Goal: Task Accomplishment & Management: Manage account settings

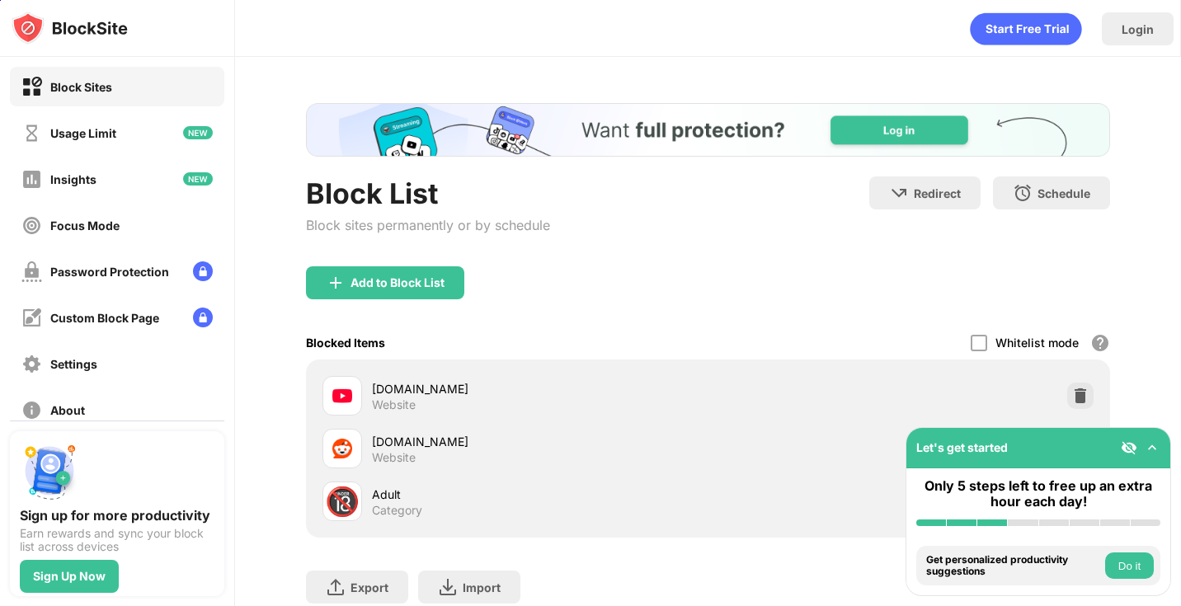
scroll to position [106, 0]
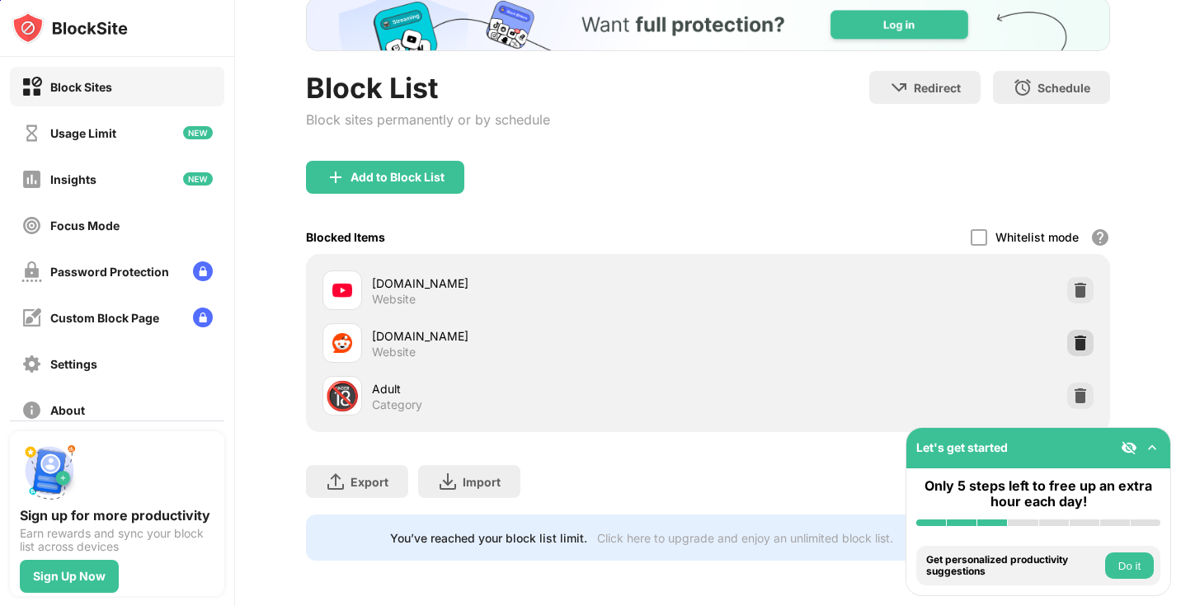
click at [1081, 344] on img at bounding box center [1080, 343] width 16 height 16
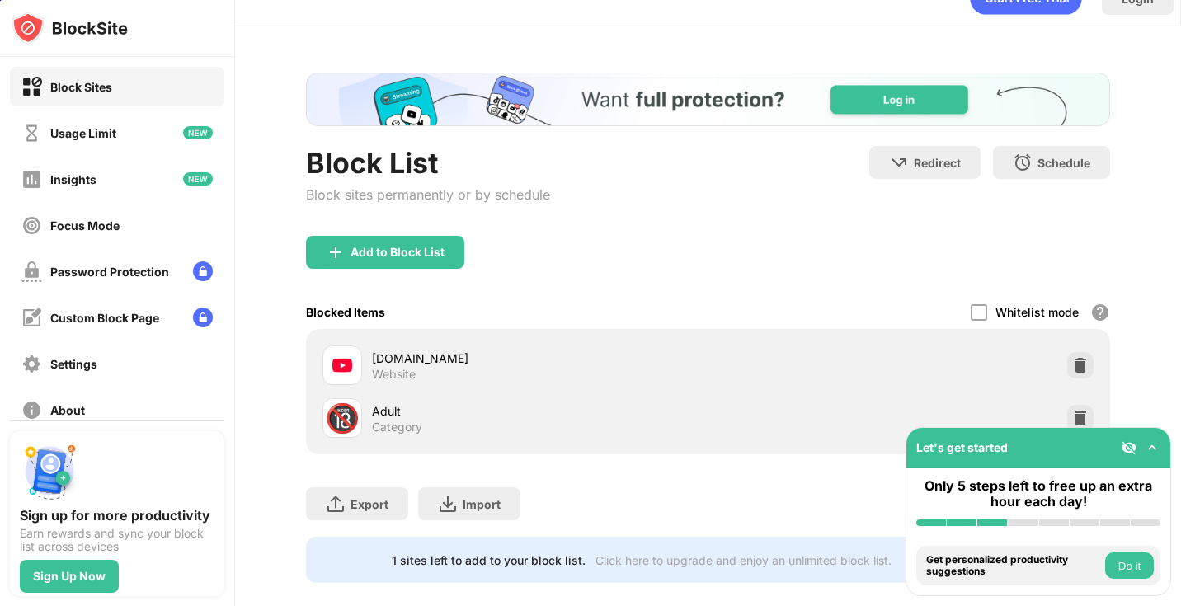
scroll to position [53, 0]
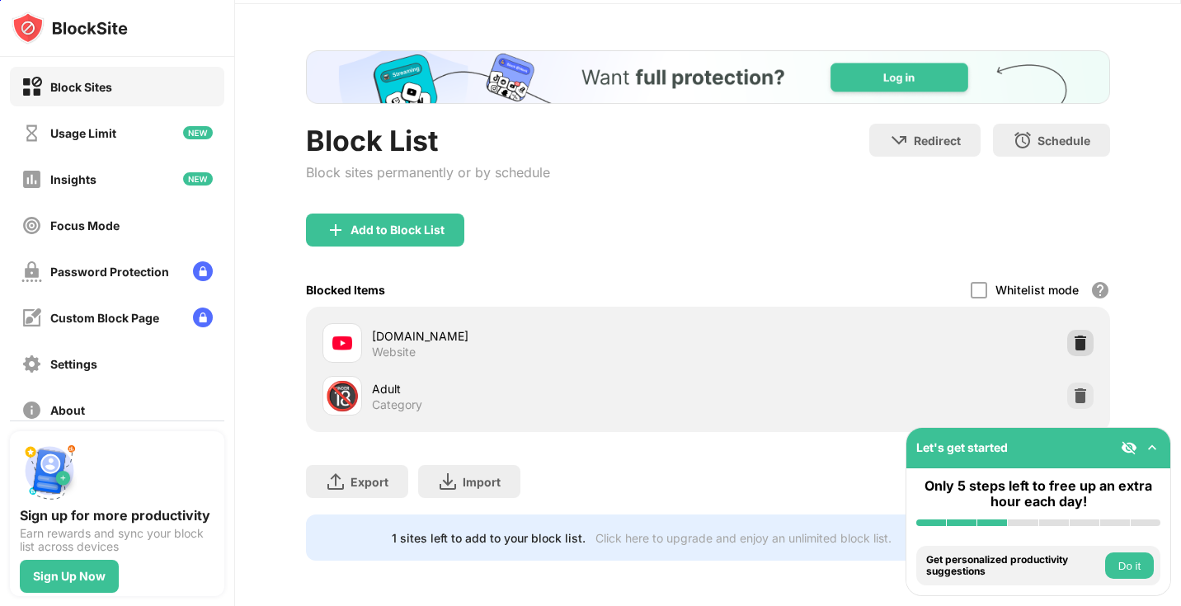
click at [1076, 342] on img at bounding box center [1080, 343] width 16 height 16
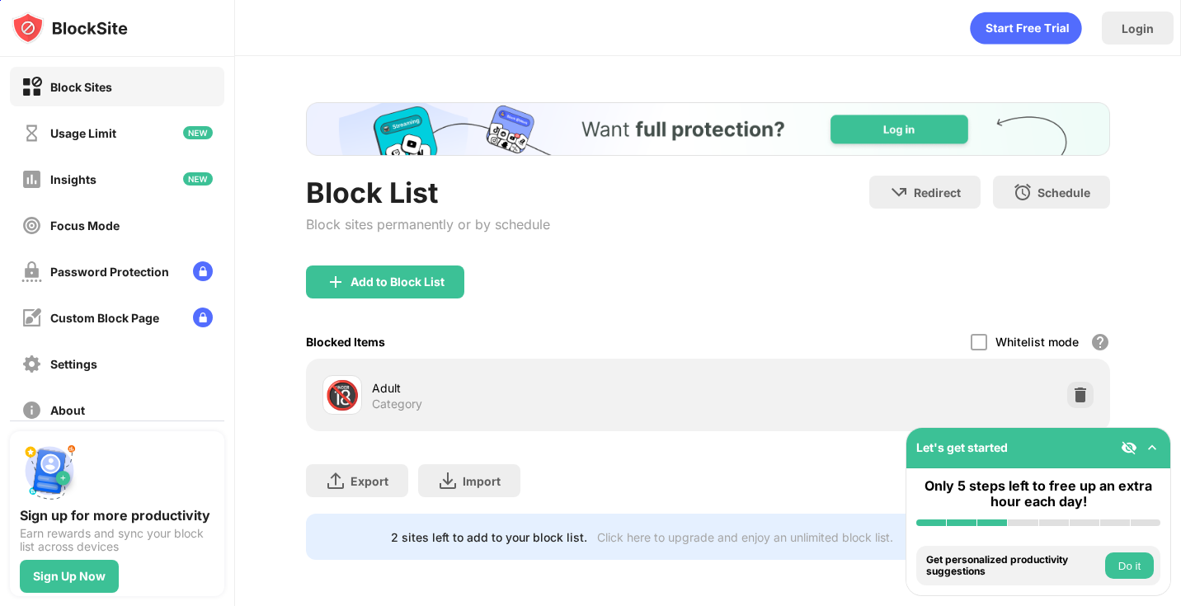
scroll to position [0, 0]
